Goal: Task Accomplishment & Management: Manage account settings

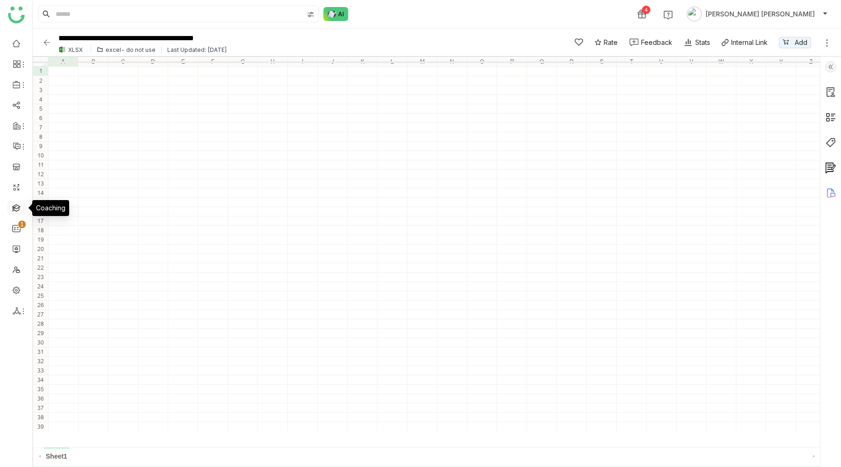
click at [15, 207] on link at bounding box center [16, 207] width 8 height 8
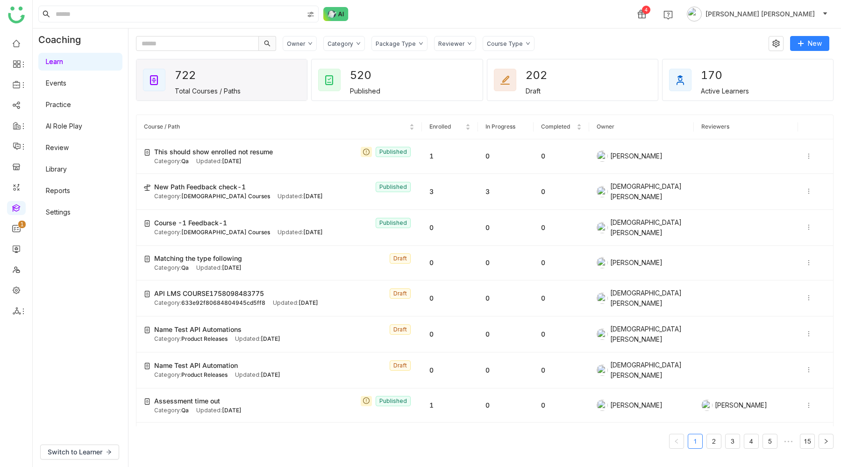
click at [71, 209] on link "Settings" at bounding box center [58, 212] width 25 height 8
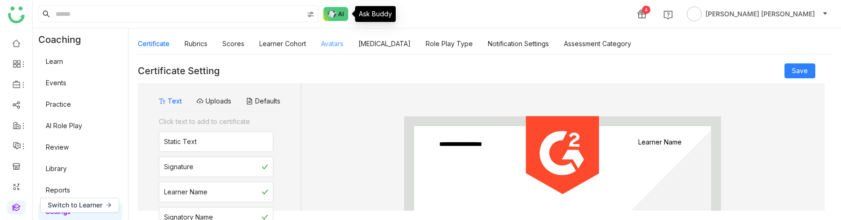
click at [337, 44] on link "Avatars" at bounding box center [332, 44] width 22 height 8
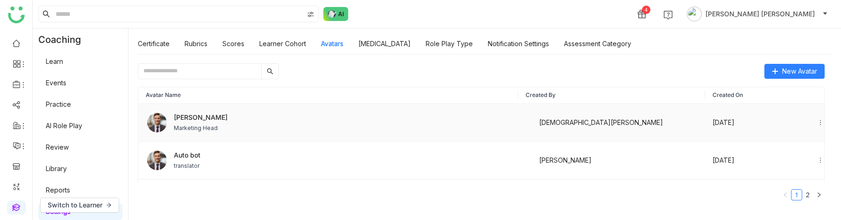
click at [243, 127] on div "[PERSON_NAME] Marketing Head" at bounding box center [328, 123] width 365 height 22
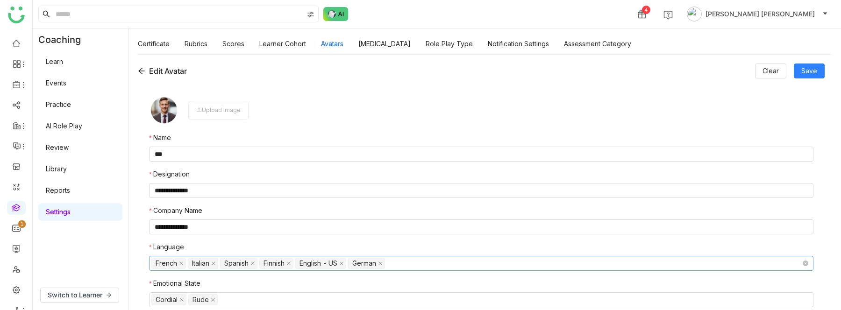
click at [431, 266] on nz-select-top-control "French Italian Spanish Finnish English - US German" at bounding box center [481, 263] width 664 height 15
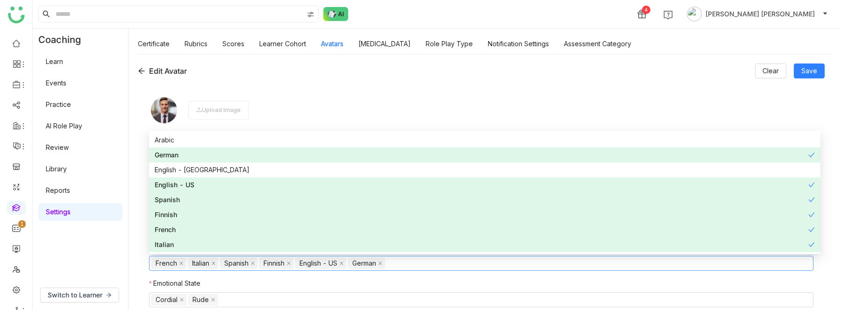
click at [131, 252] on div "**********" at bounding box center [484, 182] width 712 height 256
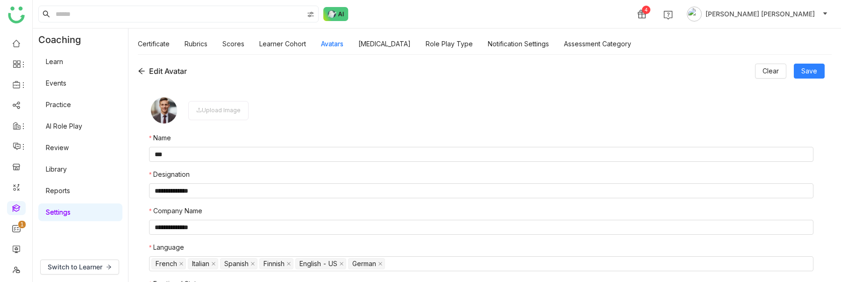
click at [78, 129] on link "AI Role Play" at bounding box center [64, 126] width 36 height 8
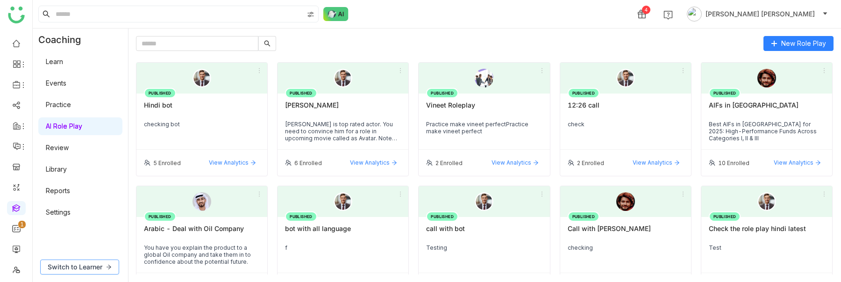
click at [85, 267] on span "Switch to Learner" at bounding box center [75, 267] width 55 height 10
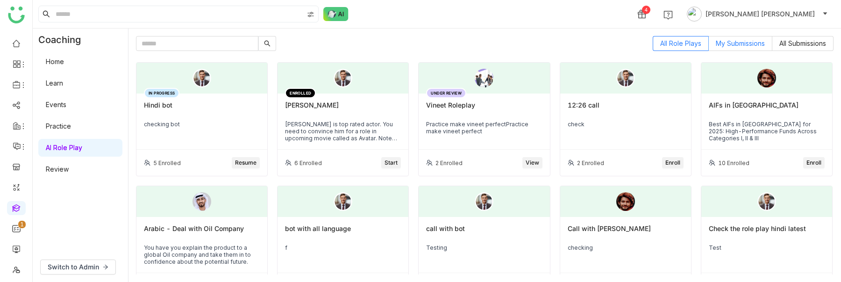
click at [750, 44] on span "My Submissions" at bounding box center [739, 43] width 49 height 8
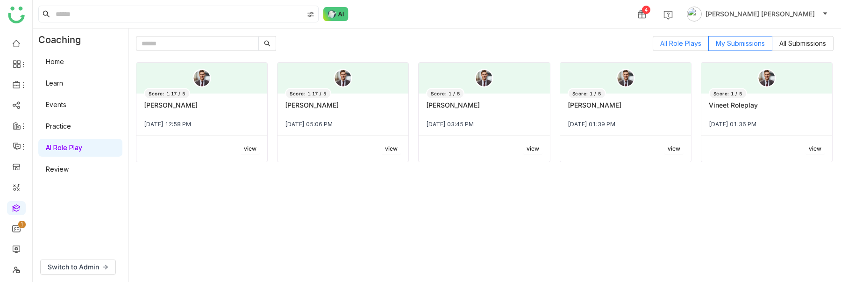
click at [682, 44] on span "All Role Plays" at bounding box center [680, 43] width 41 height 8
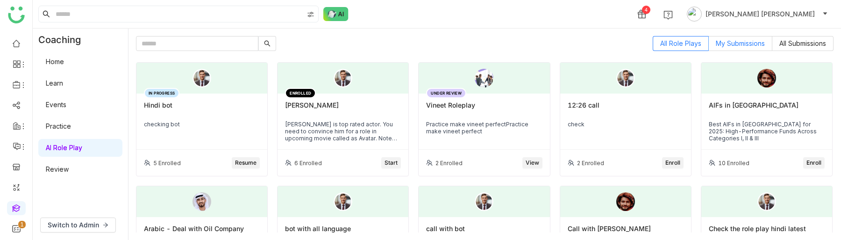
click at [739, 38] on label "My Submissions" at bounding box center [740, 43] width 64 height 15
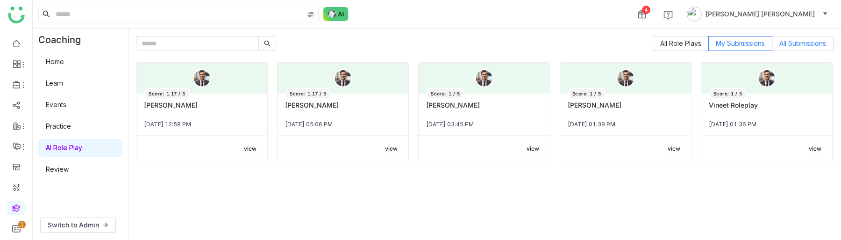
click at [793, 44] on span "All Submissions" at bounding box center [802, 43] width 47 height 8
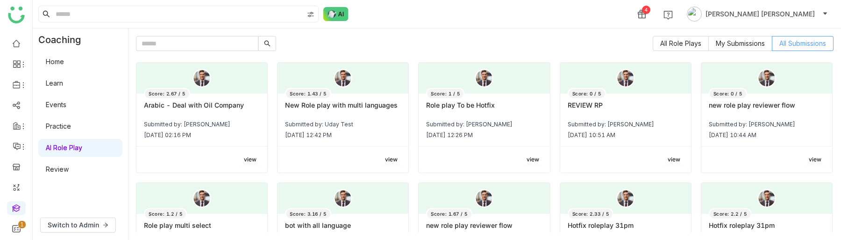
click at [793, 44] on span "All Submissions" at bounding box center [802, 43] width 47 height 8
click at [684, 44] on span "All Role Plays" at bounding box center [680, 43] width 41 height 8
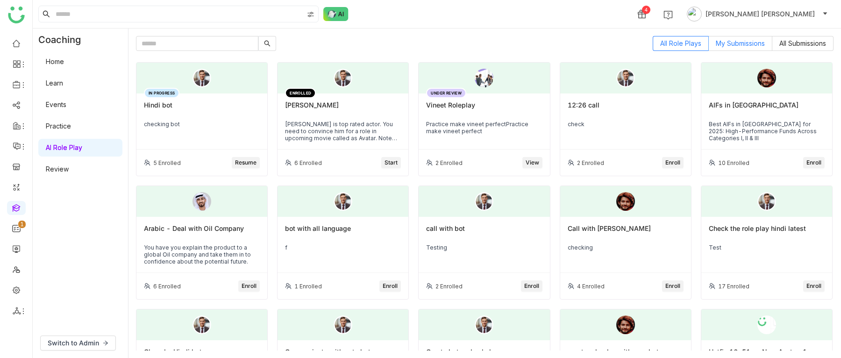
click at [742, 42] on span "My Submissions" at bounding box center [739, 43] width 49 height 8
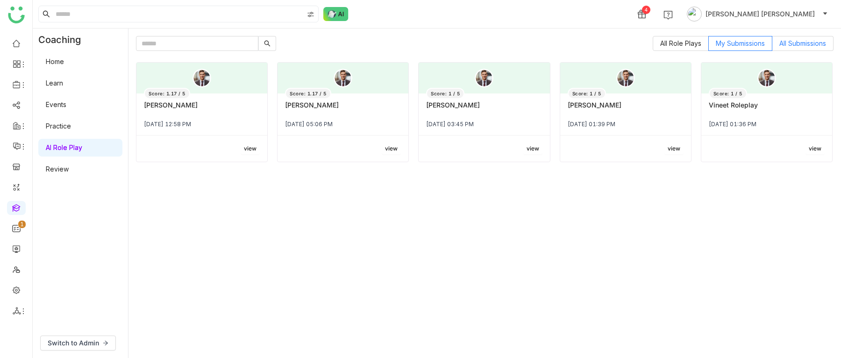
click at [805, 44] on span "All Submissions" at bounding box center [802, 43] width 47 height 8
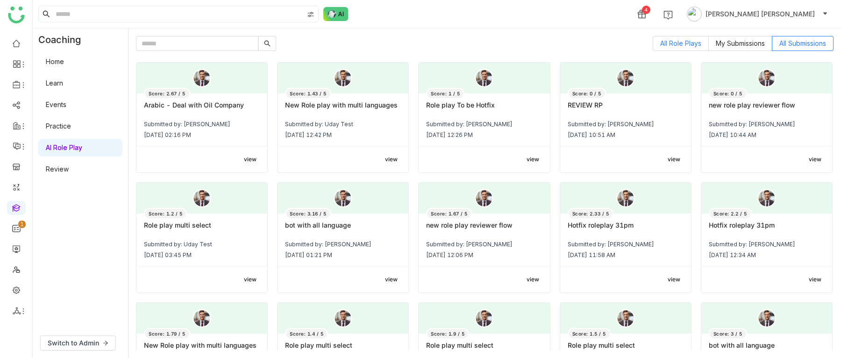
click at [676, 41] on span "All Role Plays" at bounding box center [680, 43] width 41 height 8
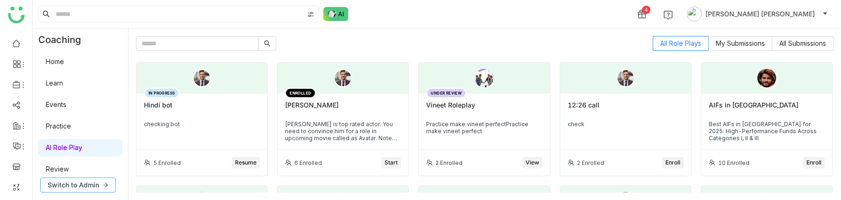
click at [92, 184] on span "Switch to Admin" at bounding box center [73, 185] width 51 height 10
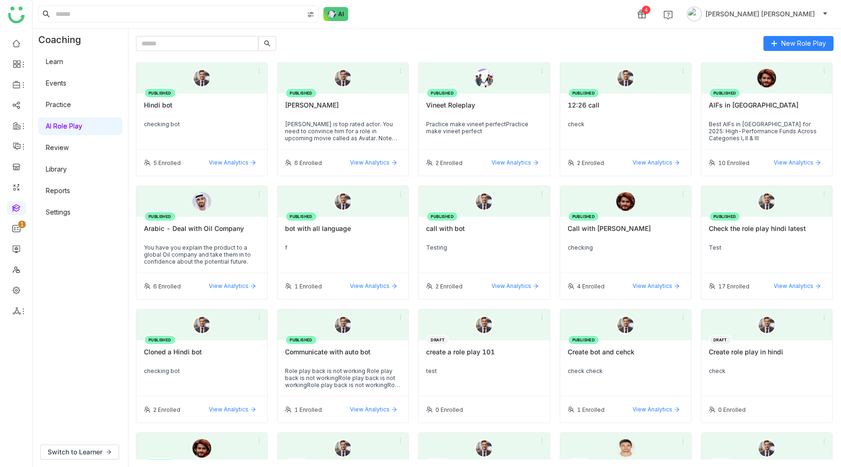
click at [68, 211] on link "Settings" at bounding box center [58, 212] width 25 height 8
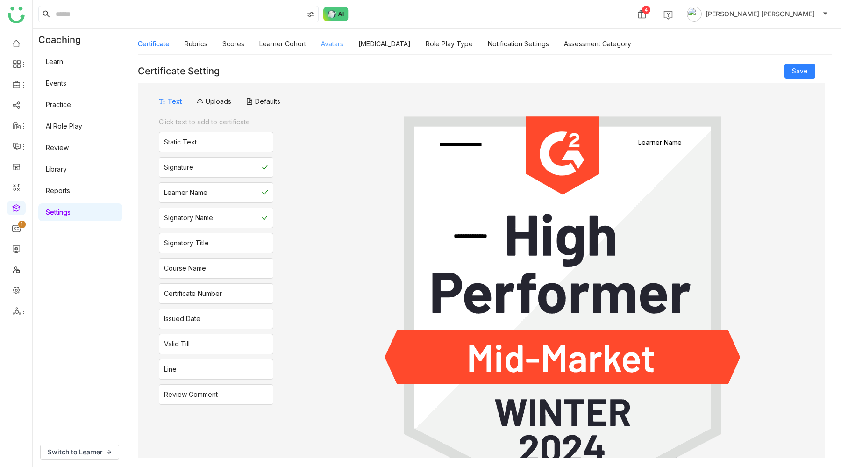
click at [325, 41] on link "Avatars" at bounding box center [332, 44] width 22 height 8
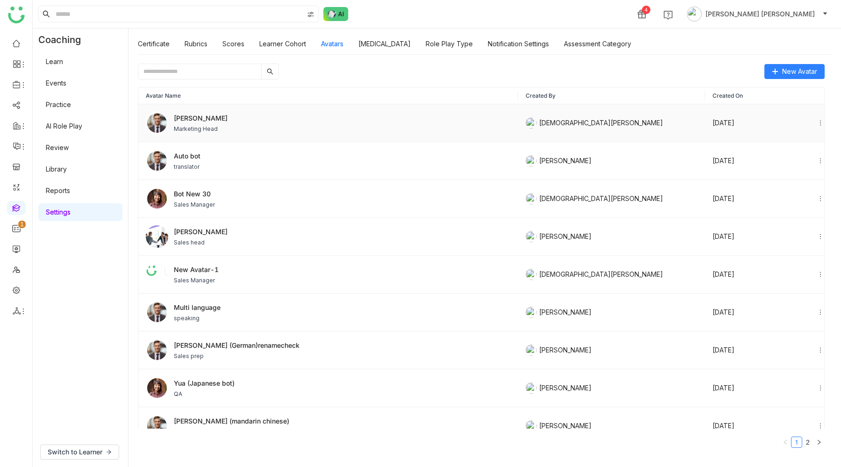
click at [208, 128] on span "Marketing Head" at bounding box center [201, 129] width 54 height 8
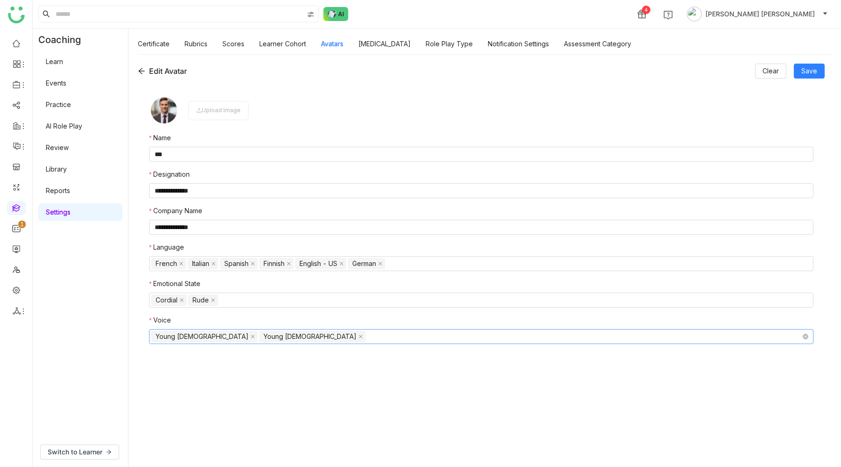
click at [276, 271] on nz-select-top-control "Young Male Young Female" at bounding box center [481, 336] width 664 height 15
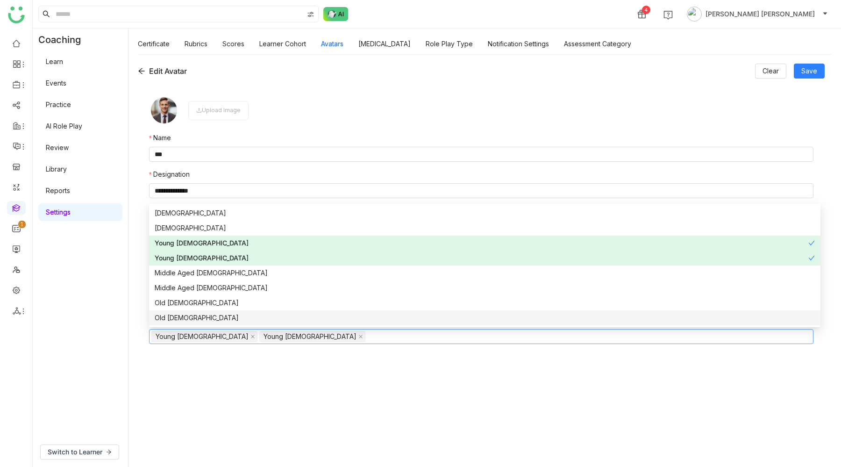
click at [181, 271] on nz-option-item "Old Female" at bounding box center [484, 317] width 671 height 15
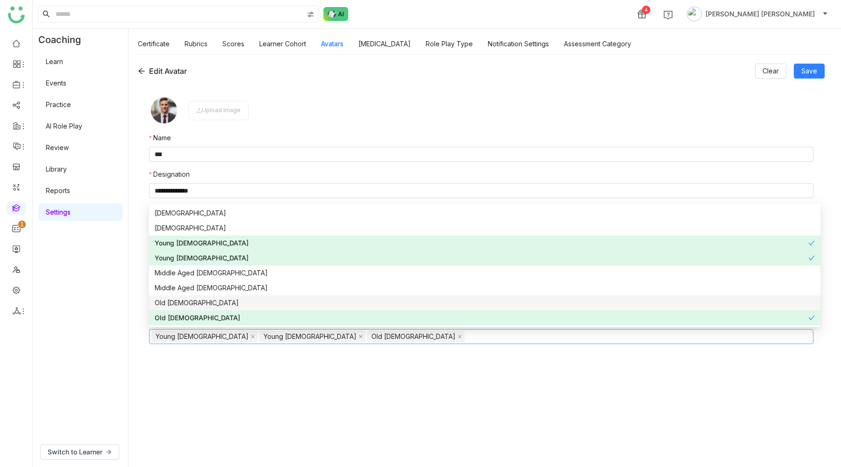
click at [182, 271] on div "Old Male" at bounding box center [485, 302] width 660 height 10
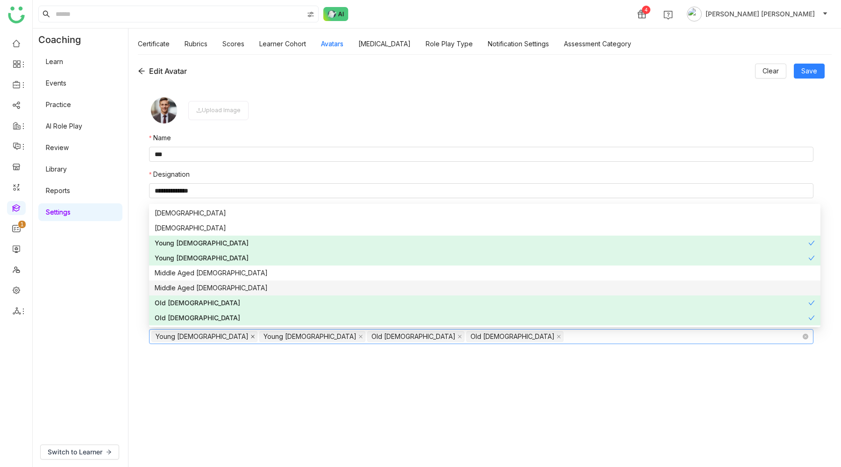
click at [250, 271] on span at bounding box center [252, 336] width 5 height 10
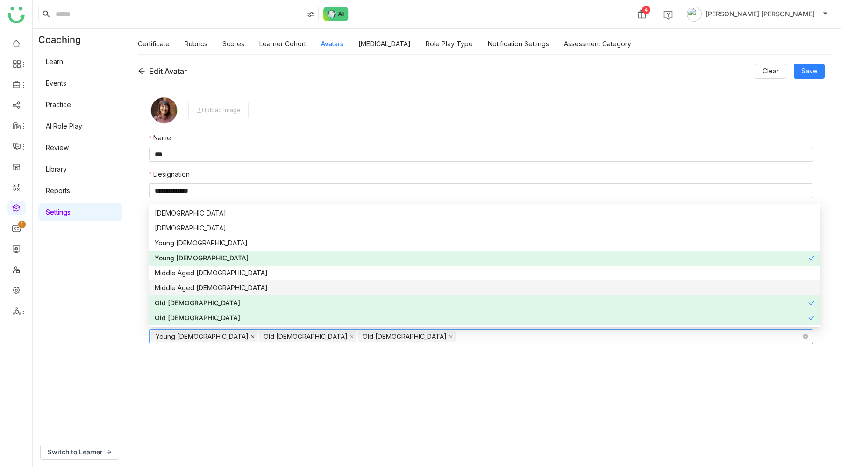
click at [251, 271] on icon at bounding box center [253, 337] width 4 height 4
